Goal: Submit feedback/report problem

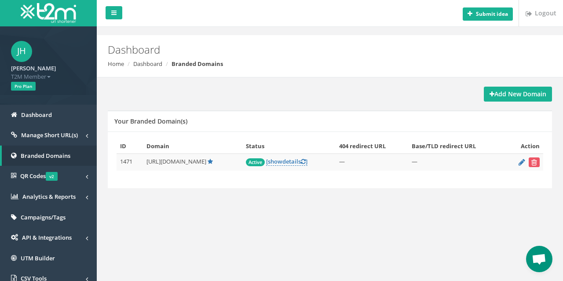
scroll to position [43, 0]
click at [301, 162] on link "[ show details ]" at bounding box center [286, 162] width 41 height 8
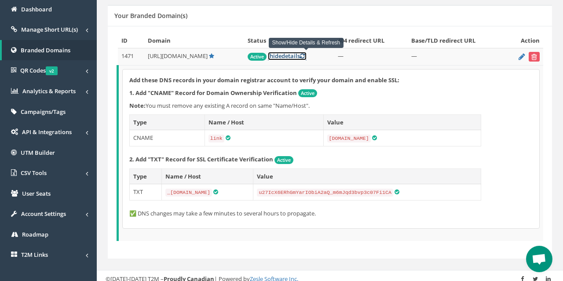
scroll to position [88, 0]
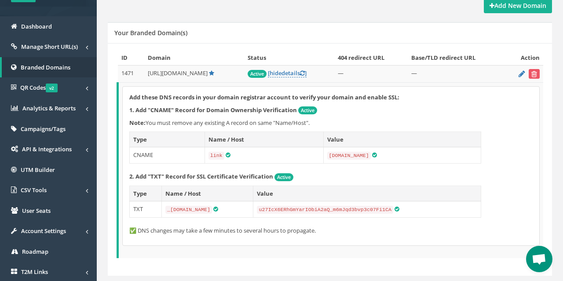
click at [443, 249] on td "Add these DNS records in your domain registrar account to verify your domain an…" at bounding box center [331, 171] width 426 height 176
click at [443, 253] on td "Add these DNS records in your domain registrar account to verify your domain an…" at bounding box center [331, 171] width 426 height 176
click at [483, 254] on td "Add these DNS records in your domain registrar account to verify your domain an…" at bounding box center [331, 171] width 426 height 176
click at [545, 264] on span "Open chat" at bounding box center [539, 260] width 15 height 12
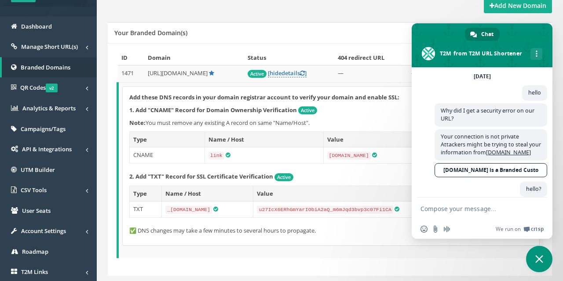
scroll to position [163, 0]
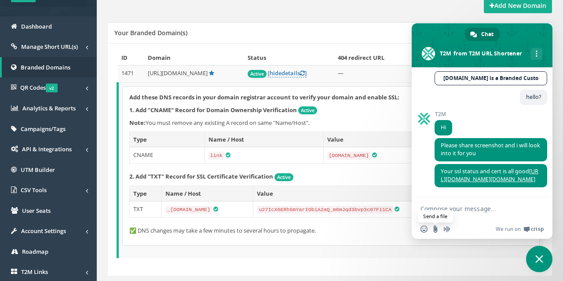
click at [435, 228] on input "Send a file" at bounding box center [435, 229] width 7 height 7
type input "C:\fakepath\ssl-not-working.jpg"
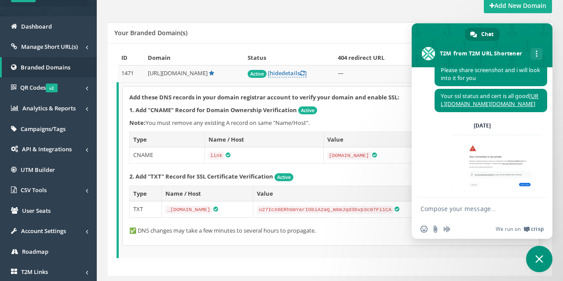
scroll to position [239, 0]
click at [435, 209] on textarea "Compose your message..." at bounding box center [473, 209] width 104 height 8
type textarea "not working"
click at [537, 208] on span "Send" at bounding box center [537, 209] width 7 height 7
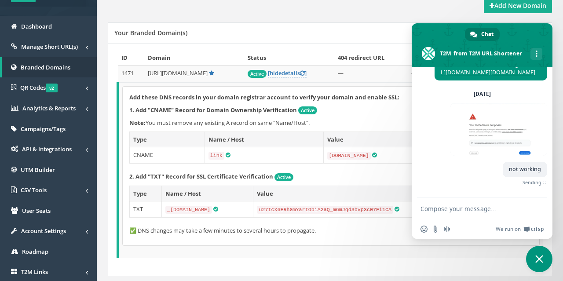
scroll to position [257, 0]
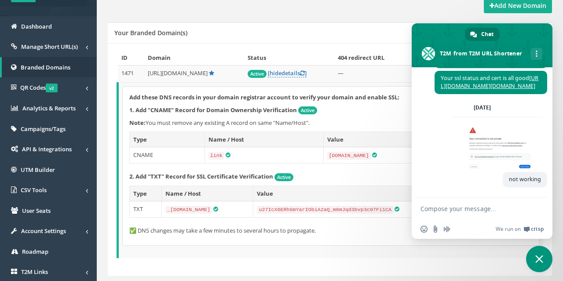
click at [508, 210] on textarea "Compose your message..." at bounding box center [473, 209] width 104 height 8
type textarea "please fix"
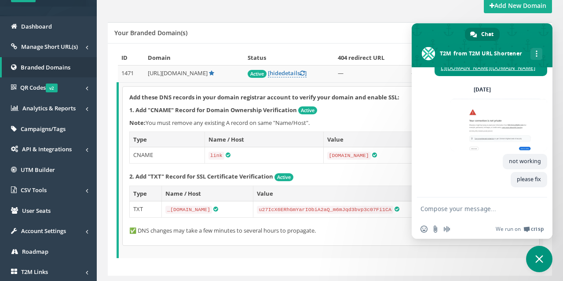
scroll to position [275, 0]
click at [201, 71] on span "[URL][DOMAIN_NAME]" at bounding box center [178, 73] width 60 height 8
copy td "[URL][DOMAIN_NAME]"
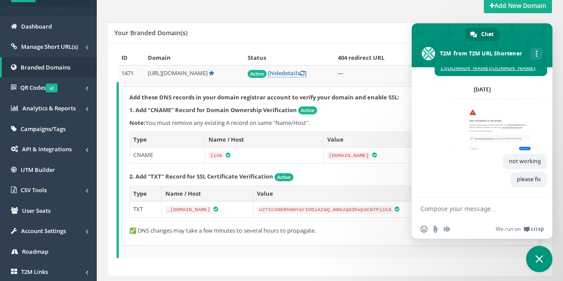
click at [480, 211] on textarea "Compose your message..." at bounding box center [473, 209] width 104 height 8
type textarea "g"
type textarea "o"
type textarea "please go to the link"
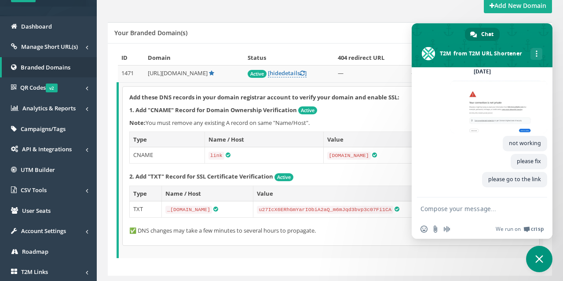
scroll to position [293, 0]
paste textarea "[URL][DOMAIN_NAME]"
type textarea "[URL][DOMAIN_NAME]"
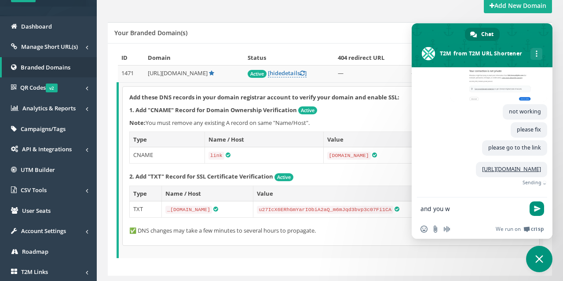
scroll to position [330, 0]
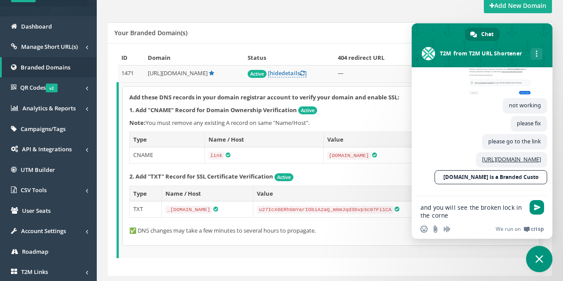
type textarea "and you will see the broken lock in the corner"
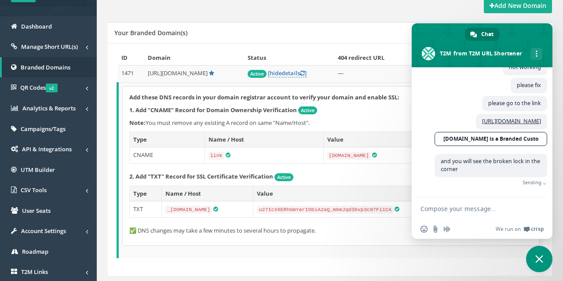
scroll to position [357, 0]
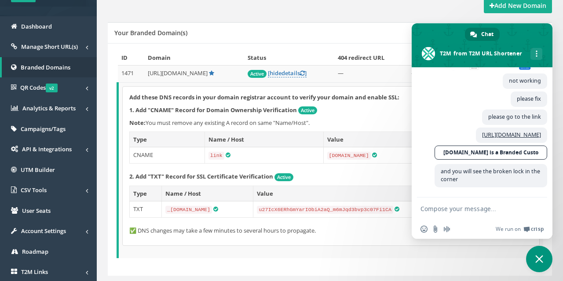
click at [250, 253] on td "Add these DNS records in your domain registrar account to verify your domain an…" at bounding box center [331, 171] width 426 height 176
click at [371, 239] on div "Add these DNS records in your domain registrar account to verify your domain an…" at bounding box center [331, 166] width 417 height 159
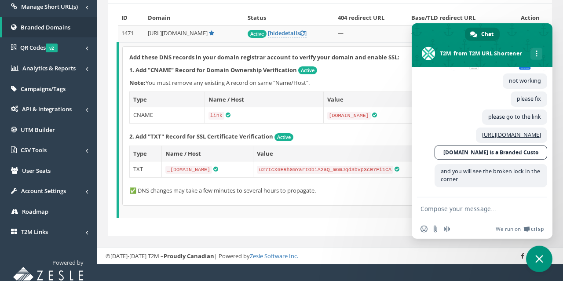
scroll to position [134, 0]
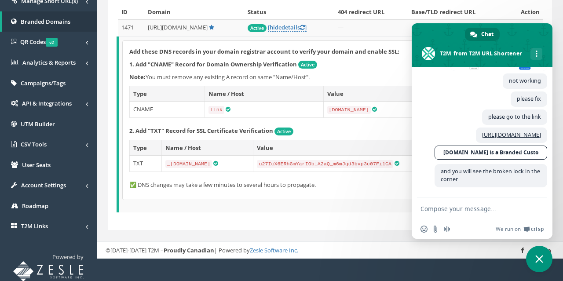
click at [330, 206] on td "Add these DNS records in your domain registrar account to verify your domain an…" at bounding box center [331, 125] width 426 height 176
